Goal: Check status: Check status

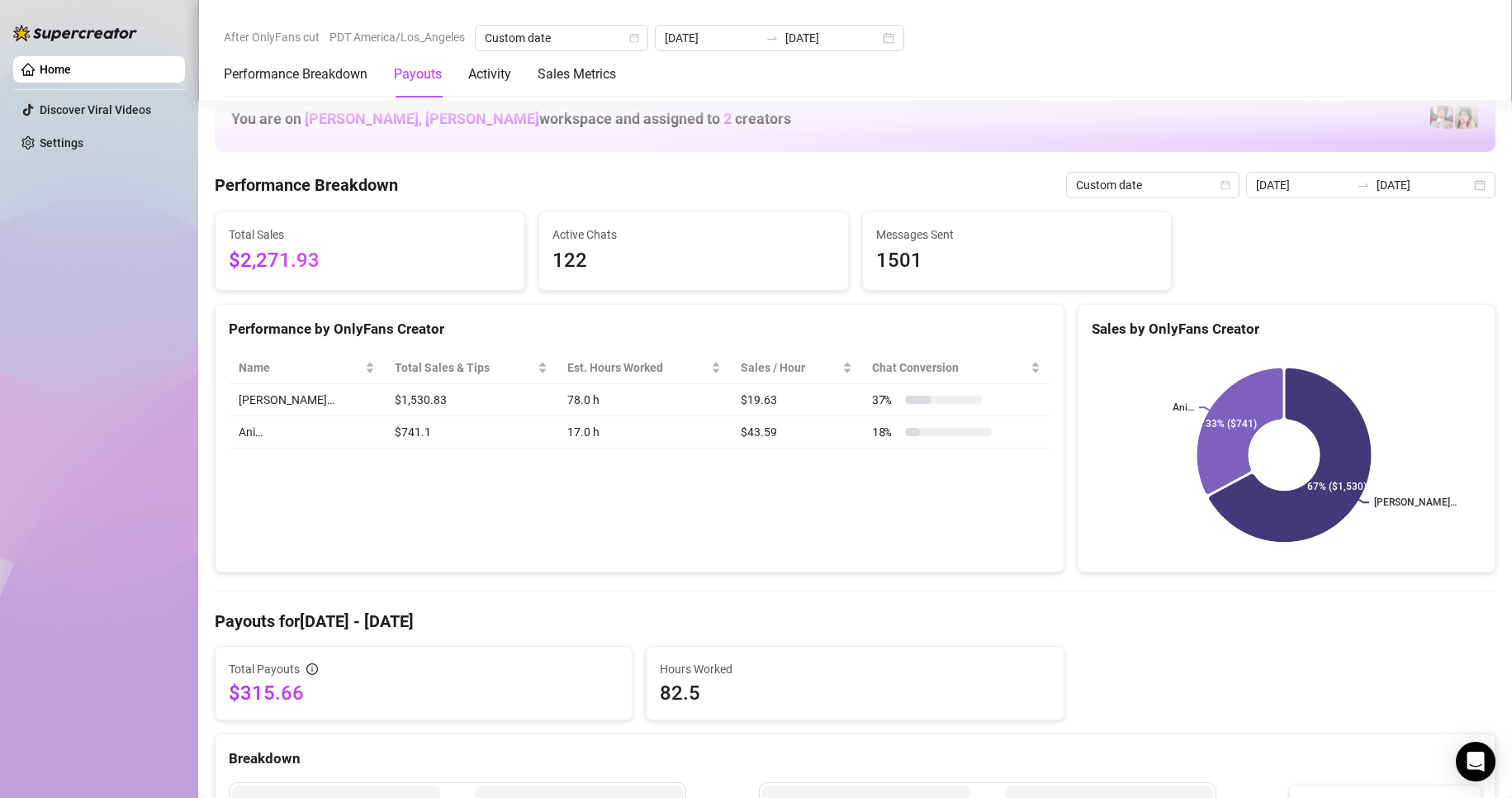
scroll to position [500, 0]
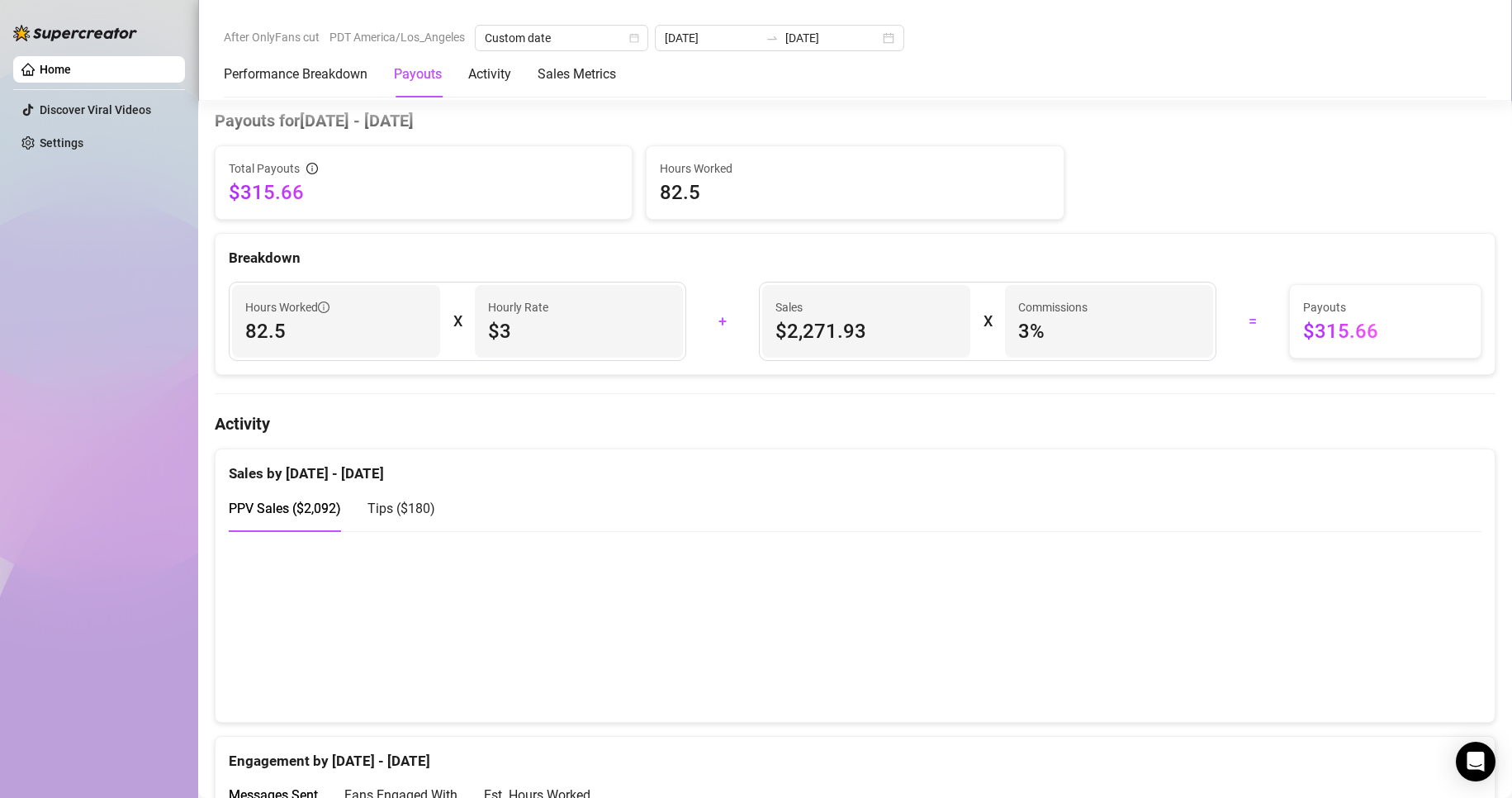
click at [1357, 692] on canvas at bounding box center [848, 626] width 1239 height 165
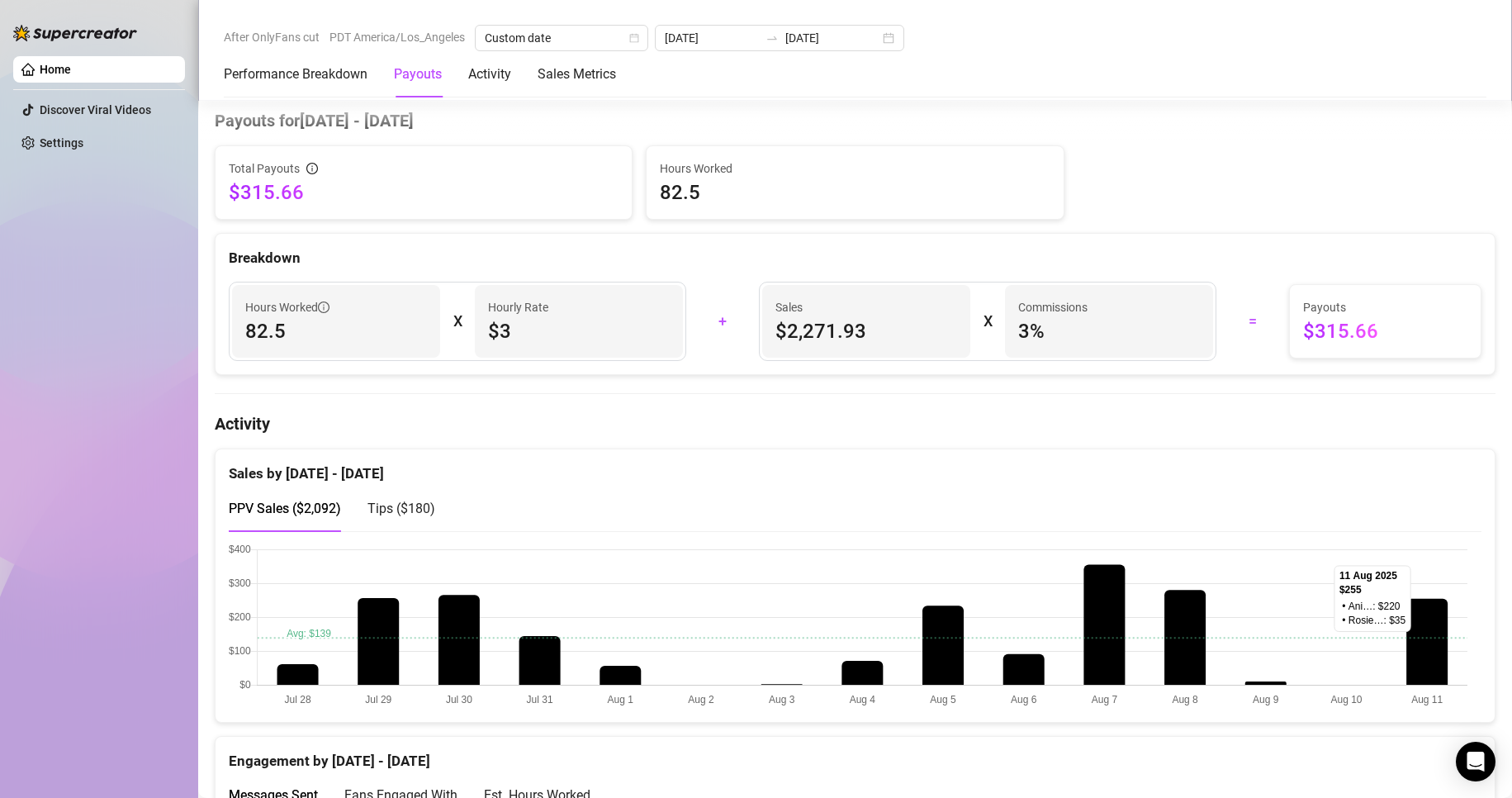
click at [1409, 669] on canvas at bounding box center [848, 626] width 1239 height 165
click at [1349, 665] on canvas at bounding box center [848, 626] width 1239 height 165
click at [711, 38] on input "[DATE]" at bounding box center [712, 38] width 94 height 18
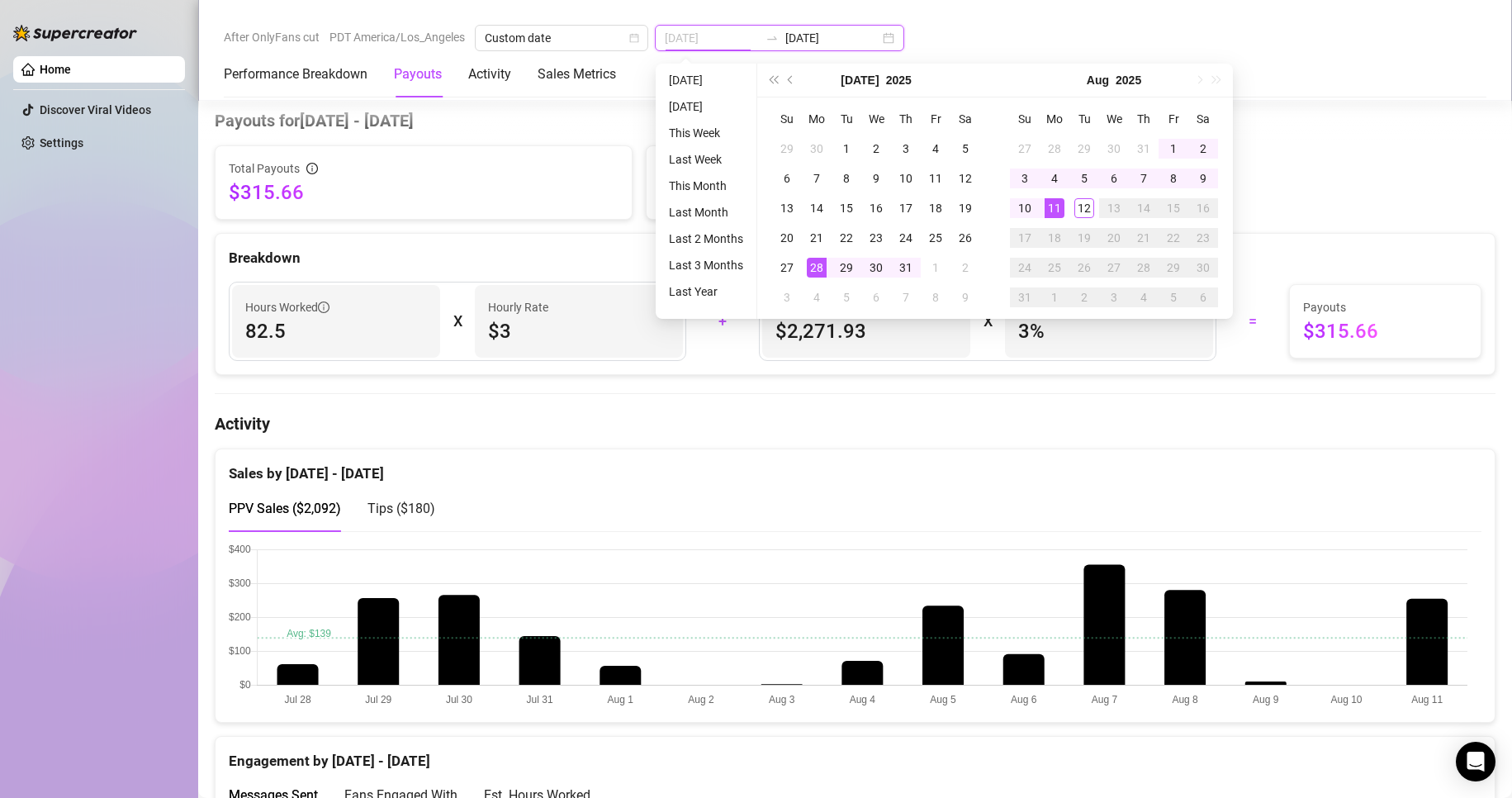
type input "[DATE]"
click at [816, 266] on div "28" at bounding box center [817, 268] width 20 height 20
type input "[DATE]"
click at [1082, 210] on div "12" at bounding box center [1084, 209] width 20 height 20
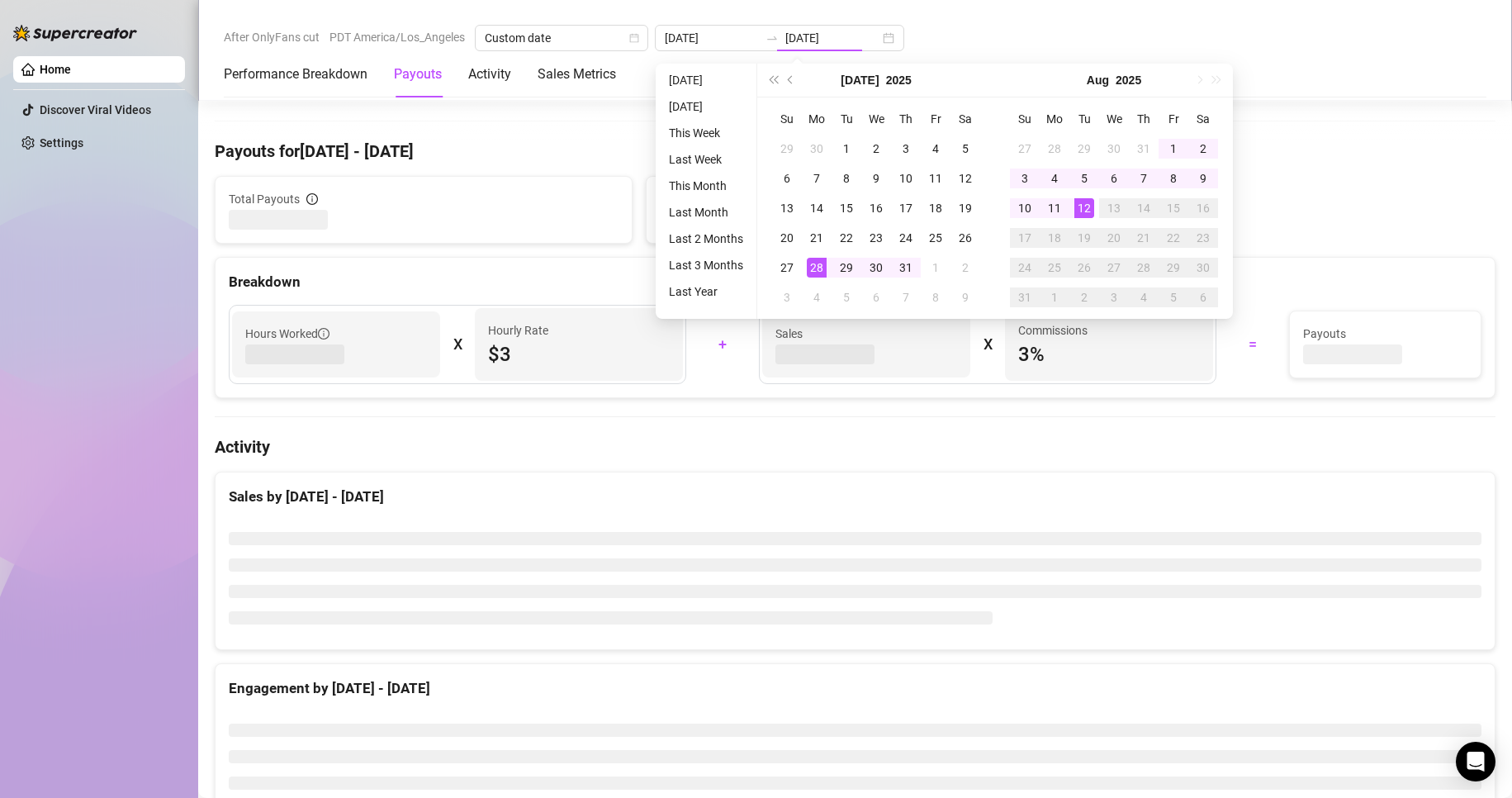
type input "[DATE]"
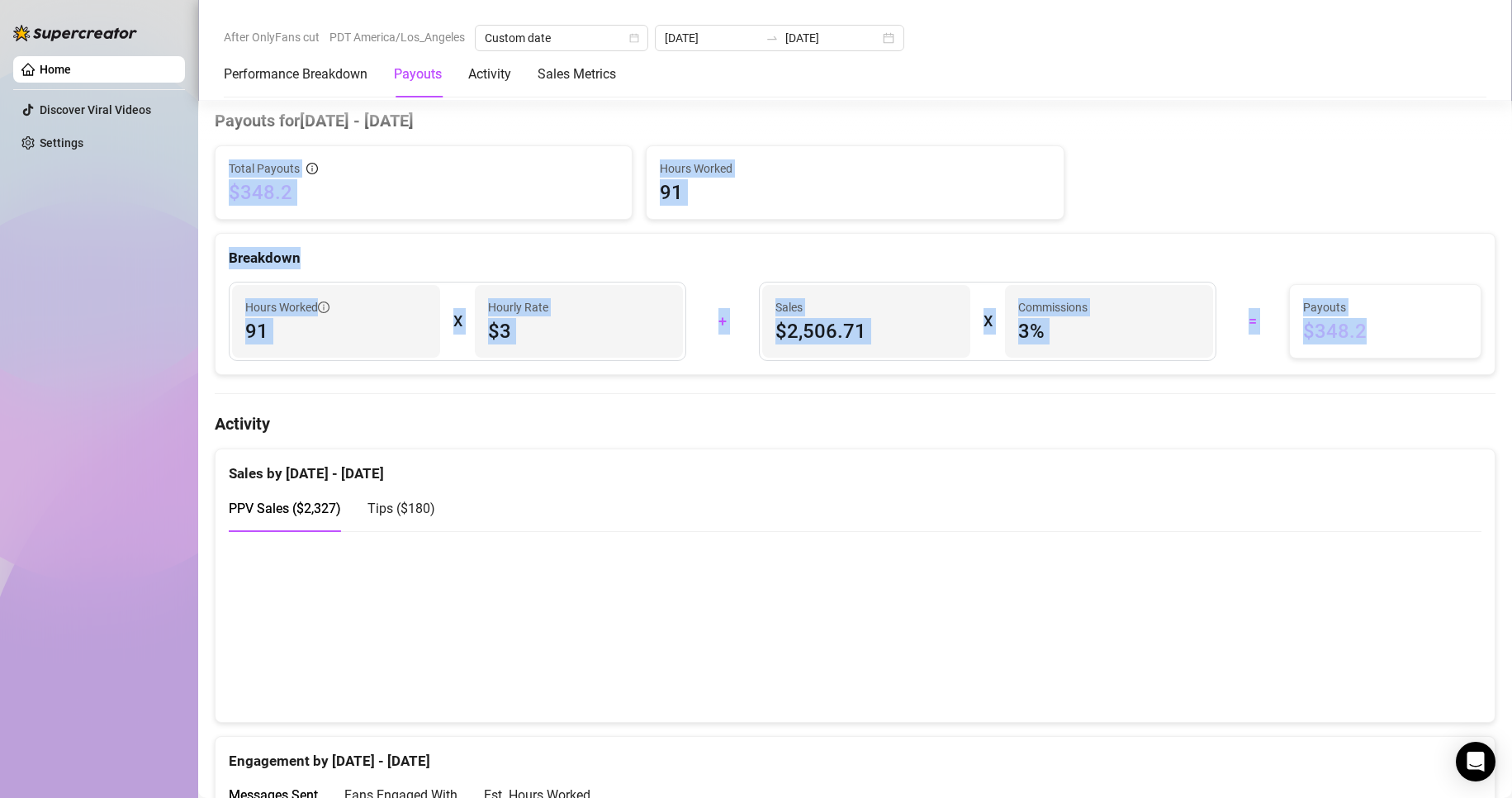
drag, startPoint x: 230, startPoint y: 168, endPoint x: 1365, endPoint y: 342, distance: 1148.3
click at [1365, 342] on div "Total Payouts $348.2 Hours Worked 91 Breakdown Hours Worked 91 X Hourly Rate $3…" at bounding box center [854, 260] width 1281 height 230
copy div "Total Payouts $348.2 Hours Worked 91 Breakdown Hours Worked 91 X Hourly Rate $3…"
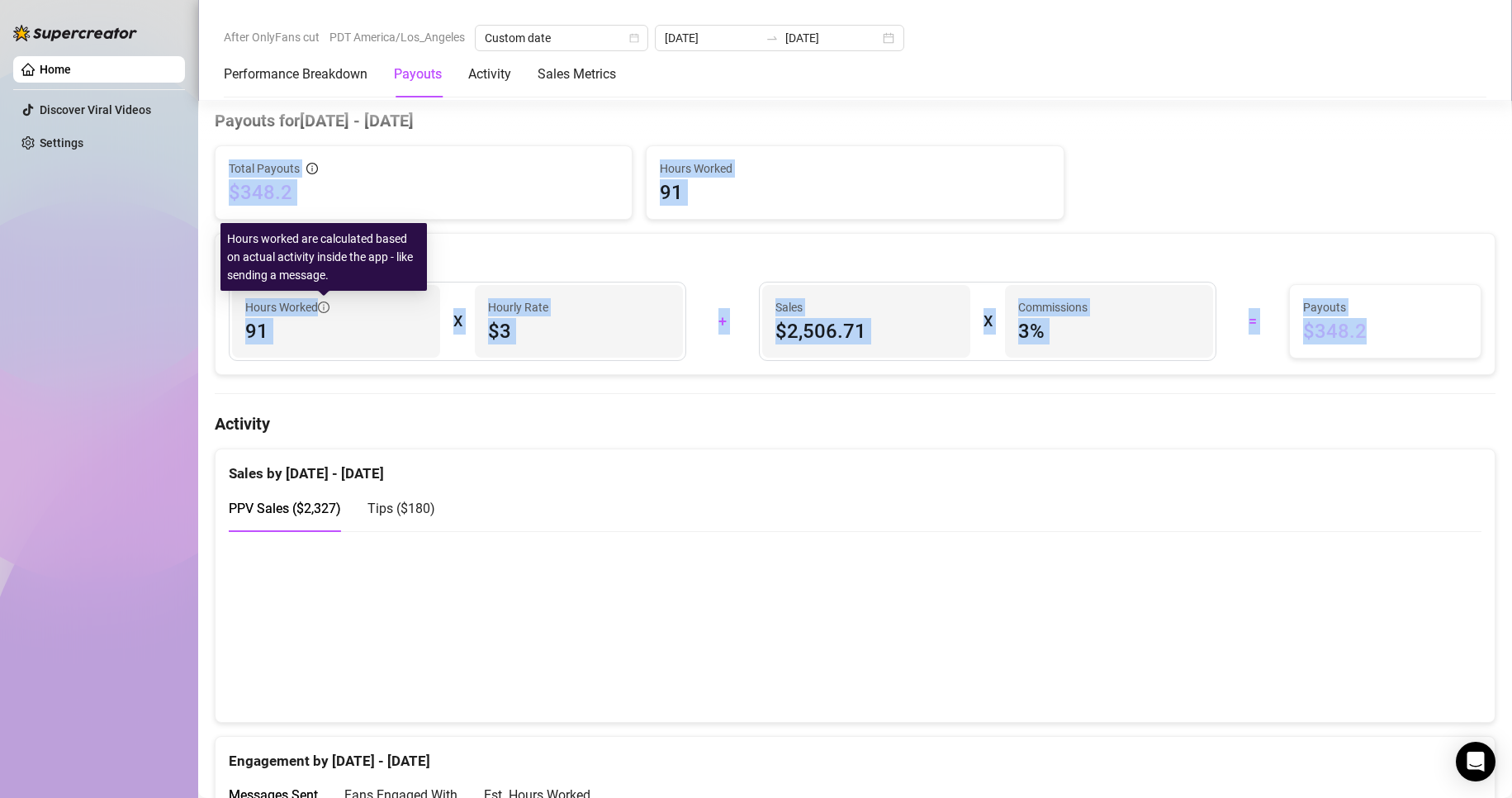
click at [328, 303] on icon "info-circle" at bounding box center [324, 307] width 12 height 12
